Goal: Transaction & Acquisition: Download file/media

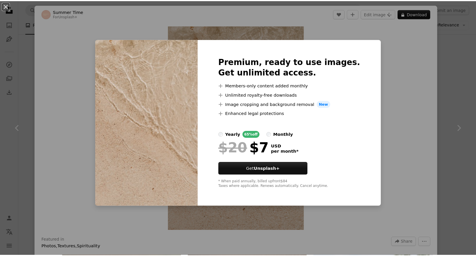
scroll to position [1917, 0]
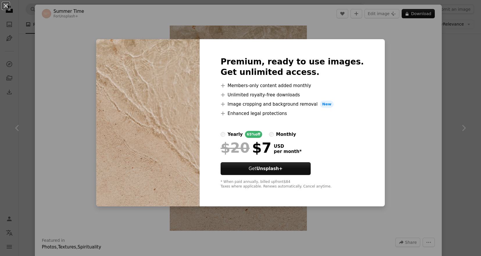
click at [411, 64] on div "An X shape Premium, ready to use images. Get unlimited access. A plus sign Memb…" at bounding box center [240, 128] width 481 height 256
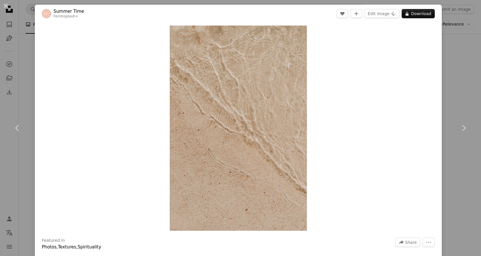
click at [457, 34] on div "An X shape Chevron left Chevron right Summer Time For Unsplash+ A heart A plus …" at bounding box center [240, 128] width 481 height 256
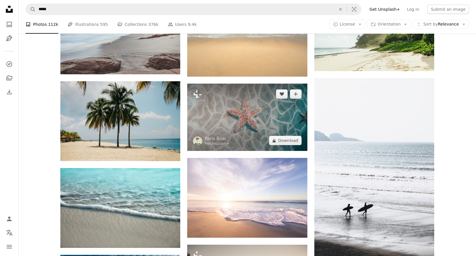
scroll to position [3544, 0]
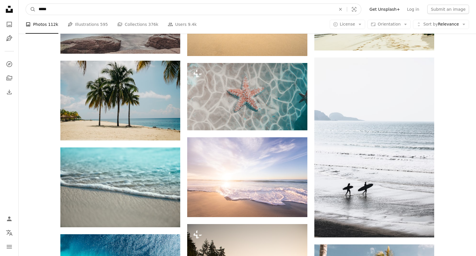
click at [150, 12] on input "*****" at bounding box center [185, 9] width 299 height 11
type input "**********"
click button "A magnifying glass" at bounding box center [31, 9] width 10 height 11
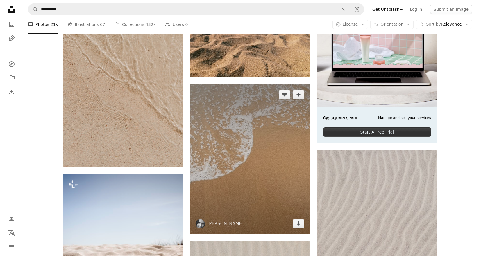
scroll to position [174, 0]
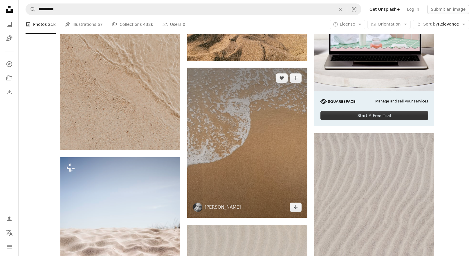
click at [245, 145] on img at bounding box center [247, 143] width 120 height 150
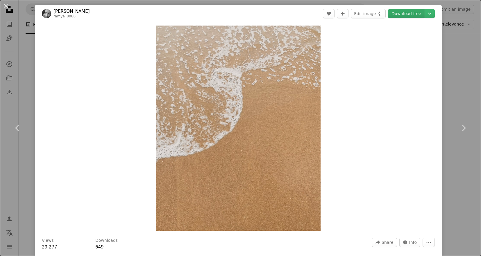
click at [409, 11] on link "Download free" at bounding box center [406, 13] width 37 height 9
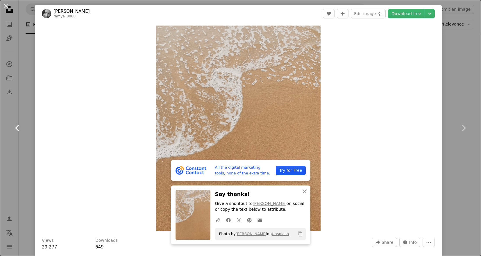
click at [6, 156] on link "Chevron left" at bounding box center [17, 128] width 35 height 56
